Goal: Information Seeking & Learning: Understand process/instructions

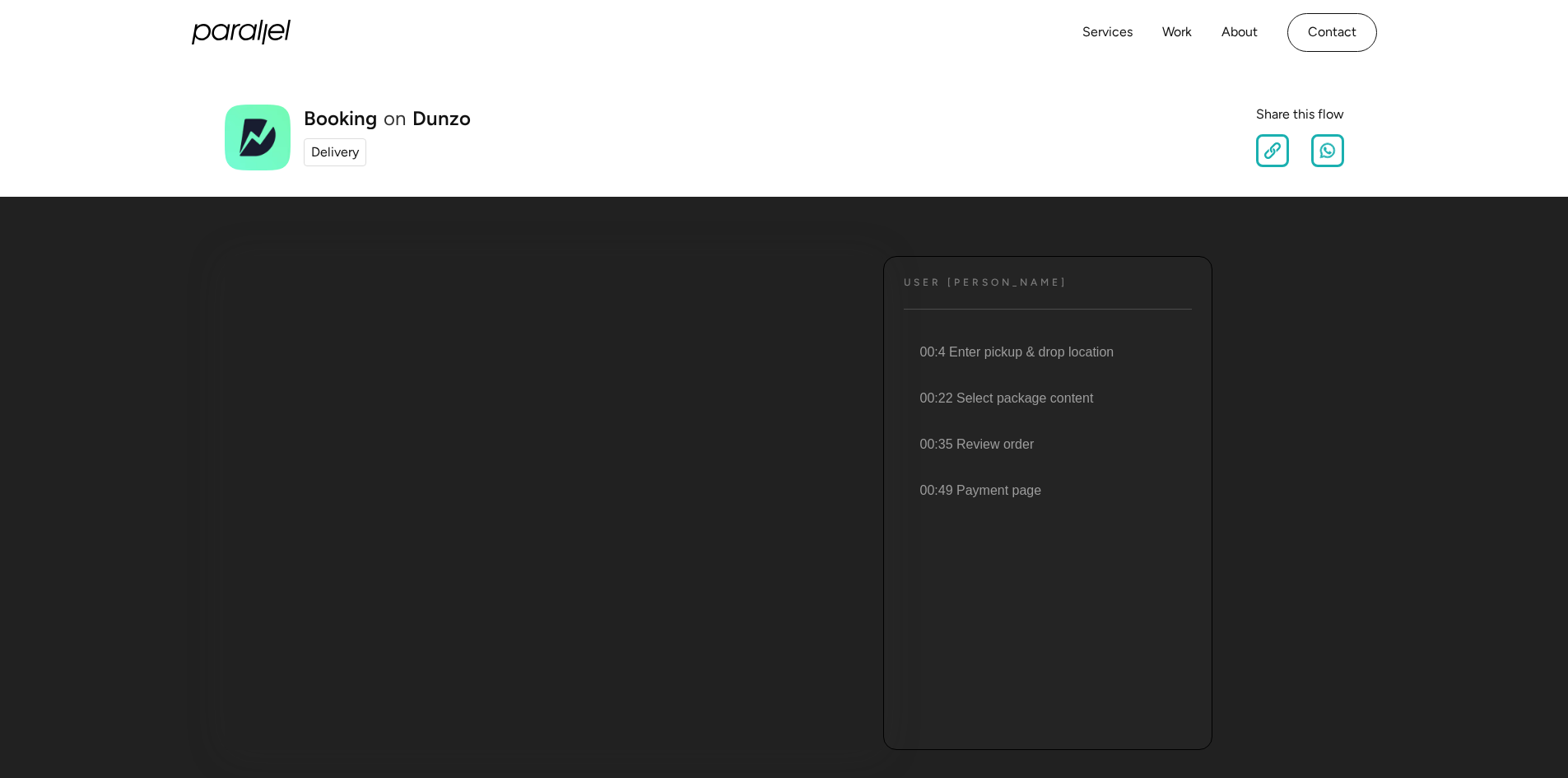
click at [940, 279] on h4 "User [PERSON_NAME]" at bounding box center [985, 282] width 164 height 12
click at [982, 355] on li "00:4 Enter pickup & drop location" at bounding box center [1046, 352] width 291 height 46
click at [957, 354] on li "00:4 Enter pickup & drop location" at bounding box center [1046, 352] width 291 height 46
click at [998, 362] on li "00:4 Enter pickup & drop location" at bounding box center [1046, 352] width 291 height 46
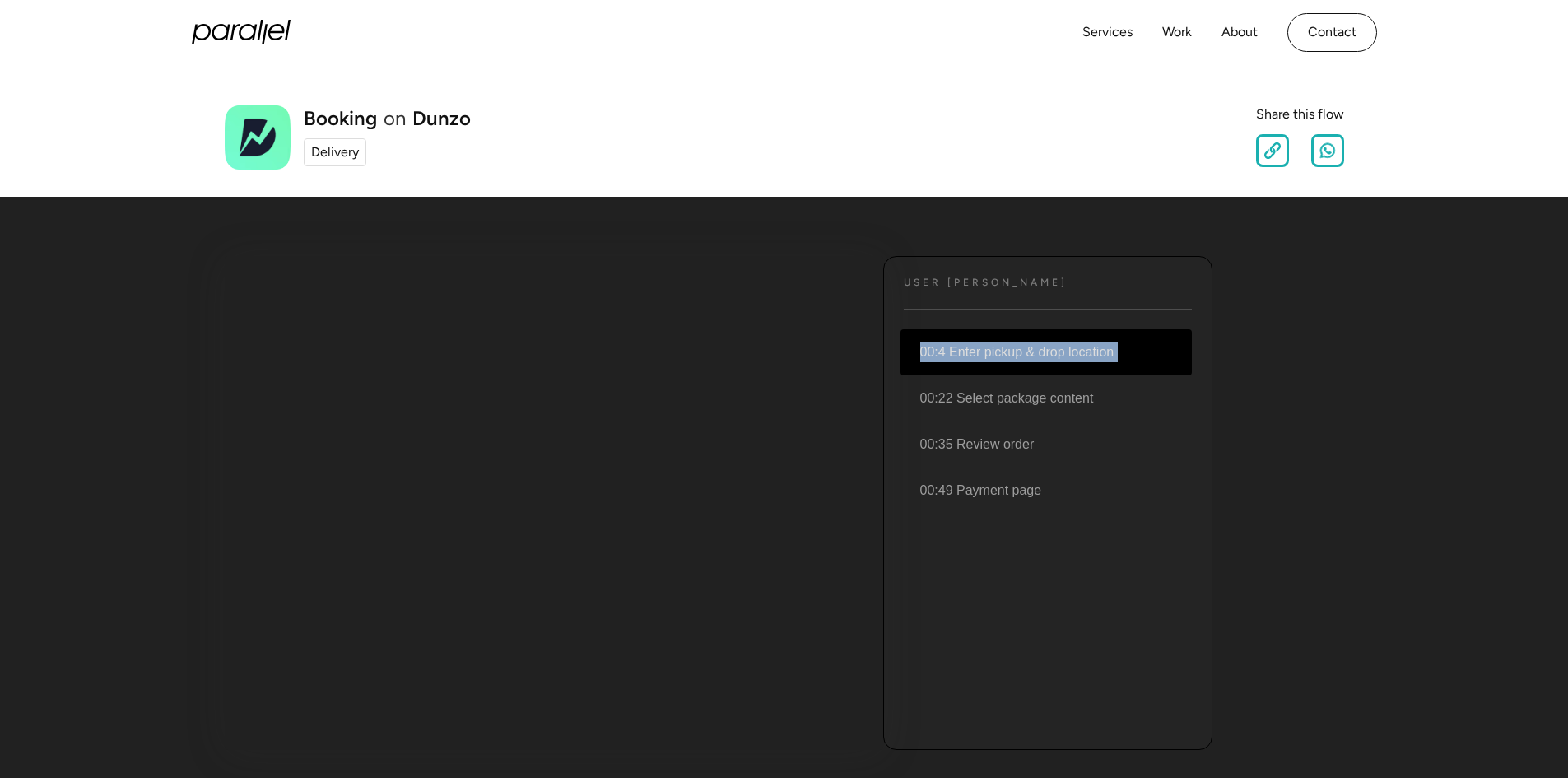
click at [998, 362] on li "00:4 Enter pickup & drop location" at bounding box center [1046, 352] width 291 height 46
click at [1001, 290] on div "User [PERSON_NAME] Text 00:4 Enter pickup & drop location 00:22 Select package …" at bounding box center [1047, 502] width 329 height 494
click at [999, 285] on h4 "User [PERSON_NAME]" at bounding box center [985, 282] width 164 height 12
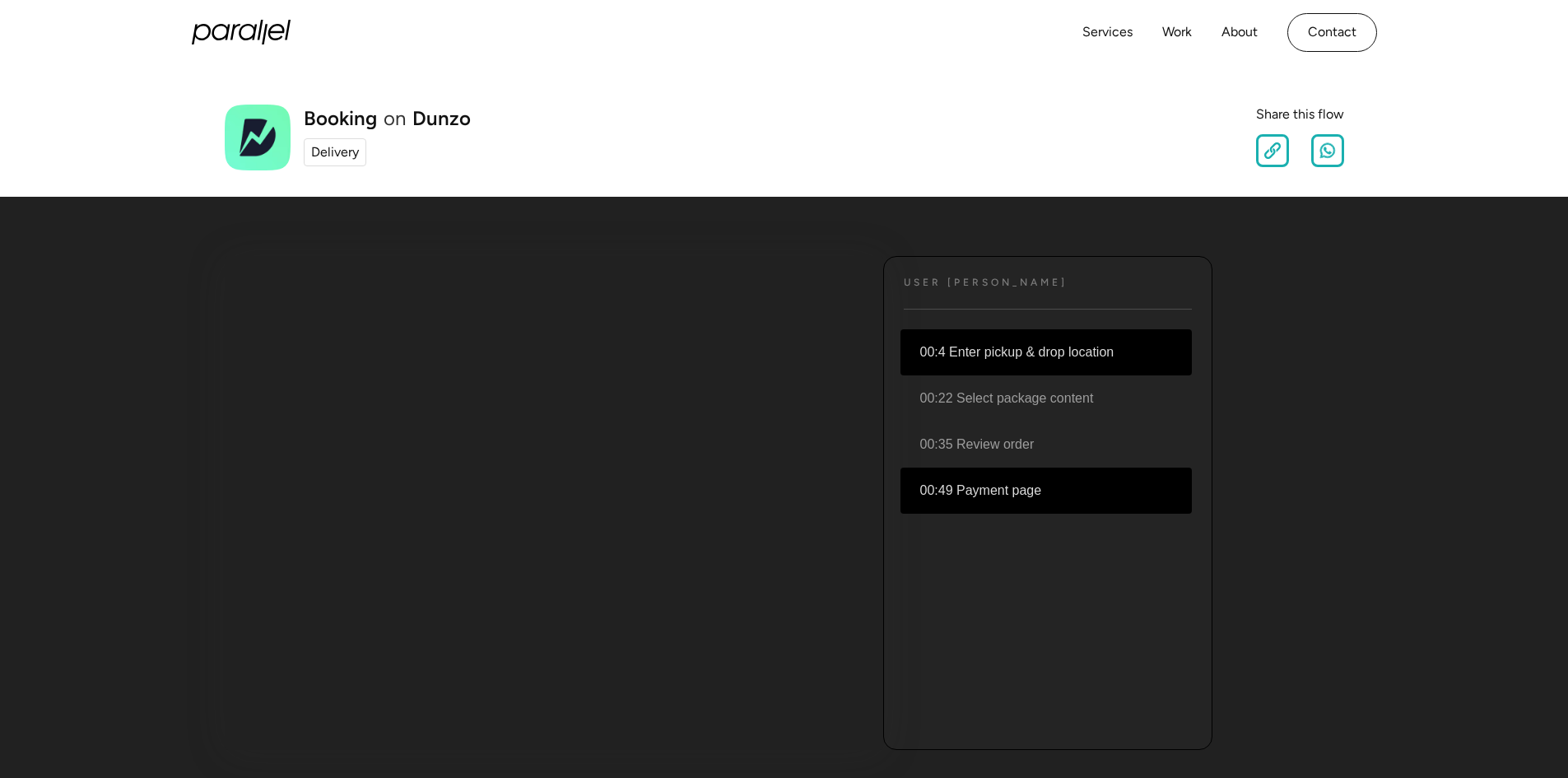
click at [994, 490] on li "00:49 Payment page" at bounding box center [1046, 490] width 291 height 46
click at [1060, 450] on li "00:35 Review order" at bounding box center [1046, 444] width 291 height 46
click at [1046, 411] on li "00:22 Select package content" at bounding box center [1046, 399] width 291 height 46
click at [1019, 371] on li "00:4 Enter pickup & drop location" at bounding box center [1046, 352] width 291 height 46
click at [1018, 364] on li "00:4 Enter pickup & drop location" at bounding box center [1046, 352] width 291 height 46
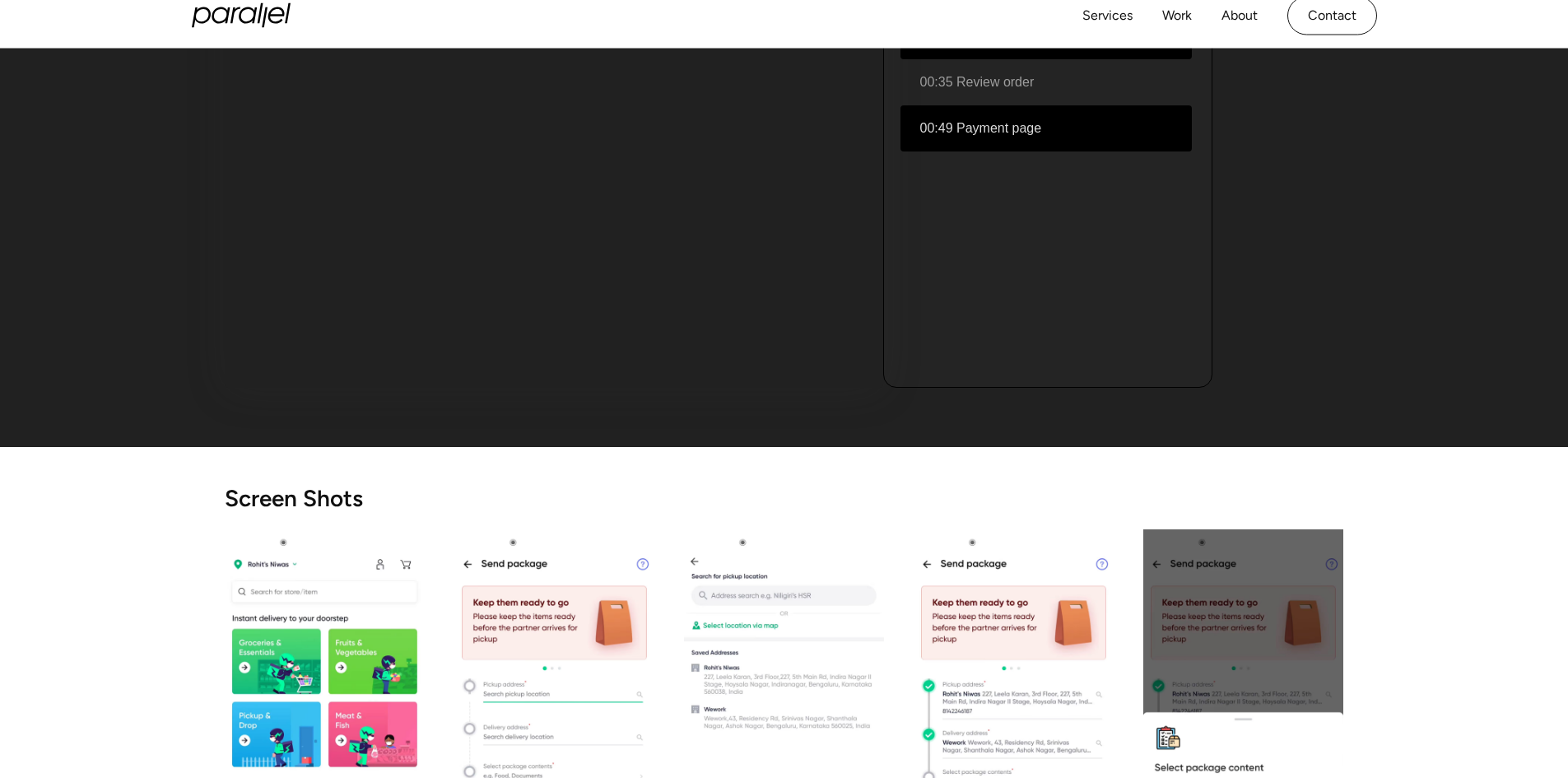
scroll to position [247, 0]
